Goal: Task Accomplishment & Management: Use online tool/utility

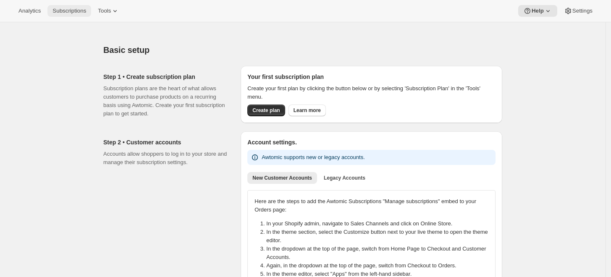
click at [60, 6] on button "Subscriptions" at bounding box center [69, 11] width 44 height 12
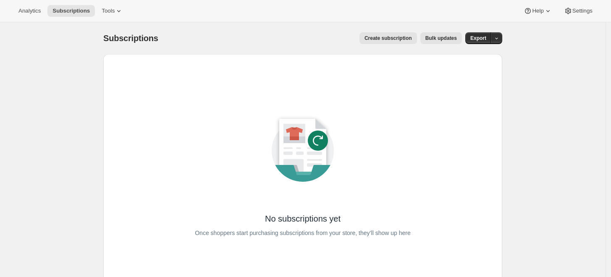
click at [417, 86] on div "No subscriptions yet Once shoppers start purchasing subscriptions from your sto…" at bounding box center [303, 171] width 372 height 207
click at [108, 8] on span "Tools" at bounding box center [108, 11] width 13 height 7
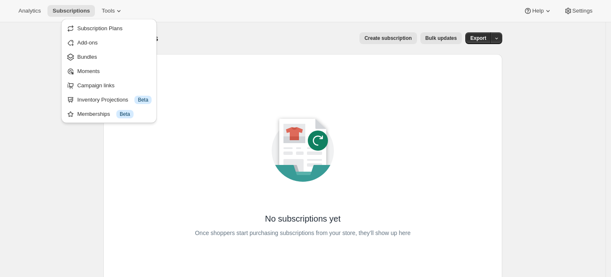
click at [206, 24] on div "Subscriptions. This page is ready Subscriptions Create subscription Bulk update…" at bounding box center [302, 38] width 399 height 32
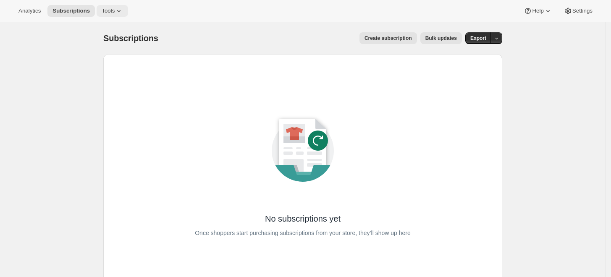
click at [102, 8] on span "Tools" at bounding box center [108, 11] width 13 height 7
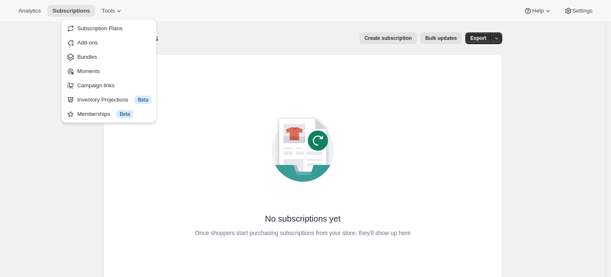
click at [216, 31] on div "Subscriptions. This page is ready Subscriptions Create subscription Bulk update…" at bounding box center [302, 38] width 399 height 32
